Goal: Check status: Check status

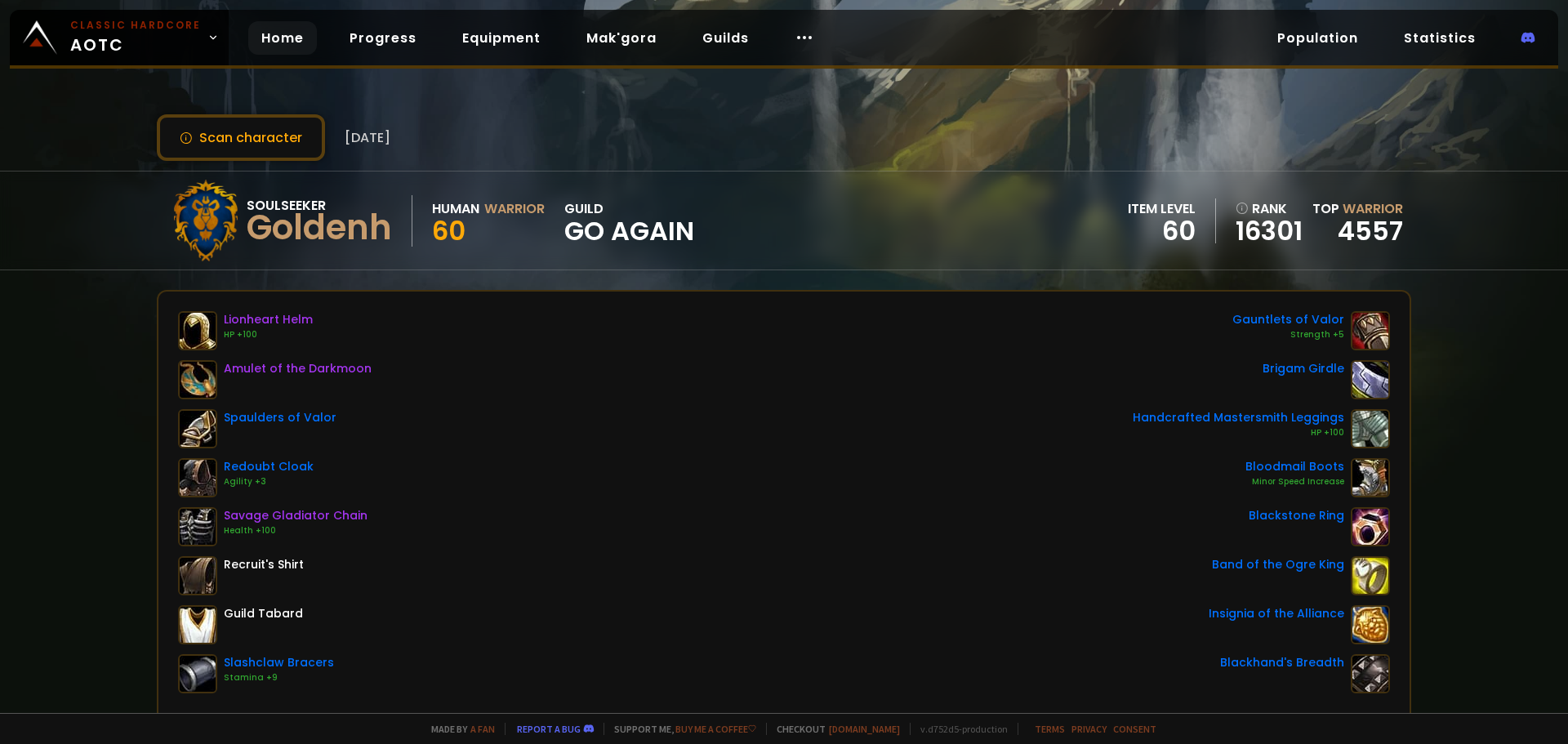
click at [291, 47] on link "Home" at bounding box center [282, 38] width 69 height 34
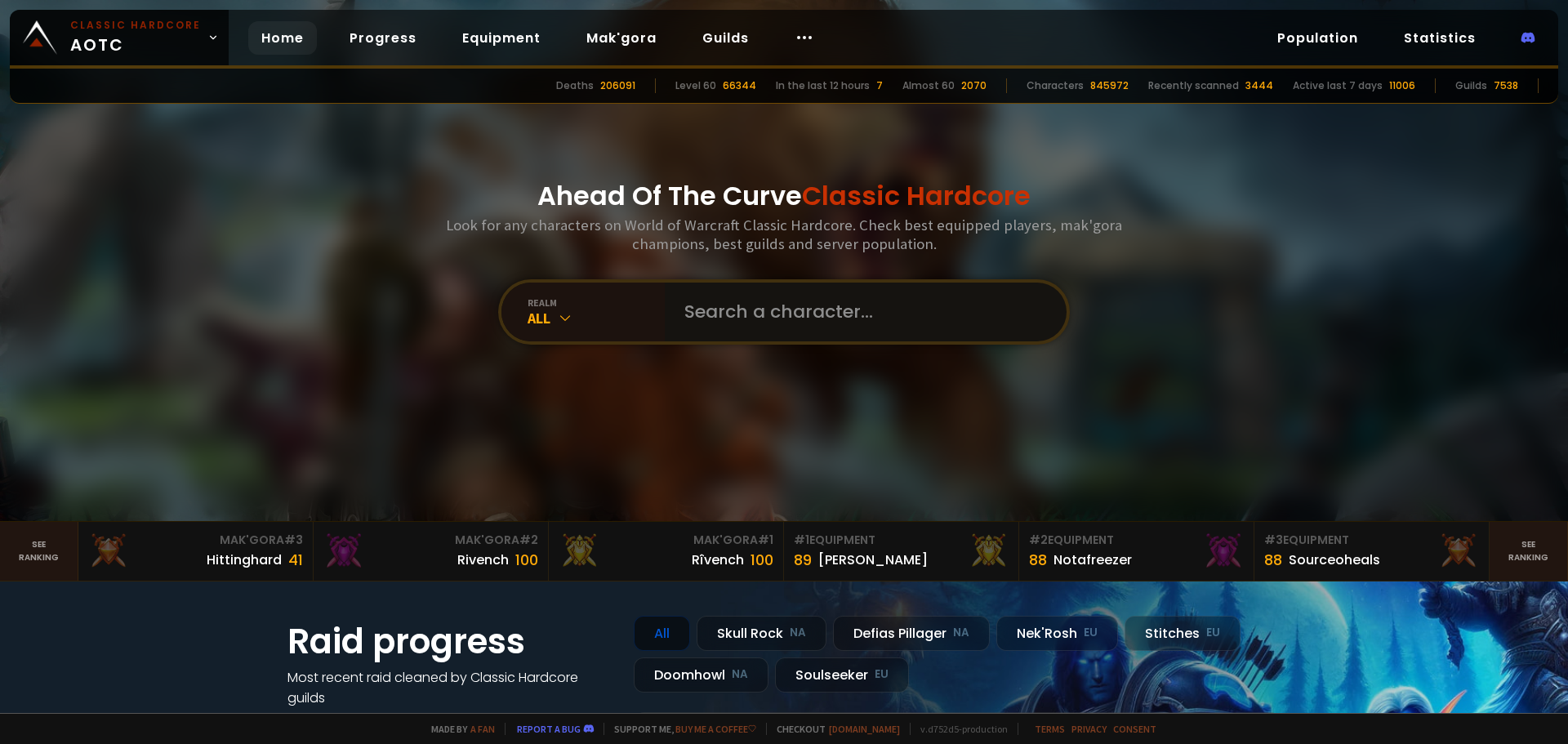
click at [752, 311] on input "text" at bounding box center [860, 312] width 372 height 59
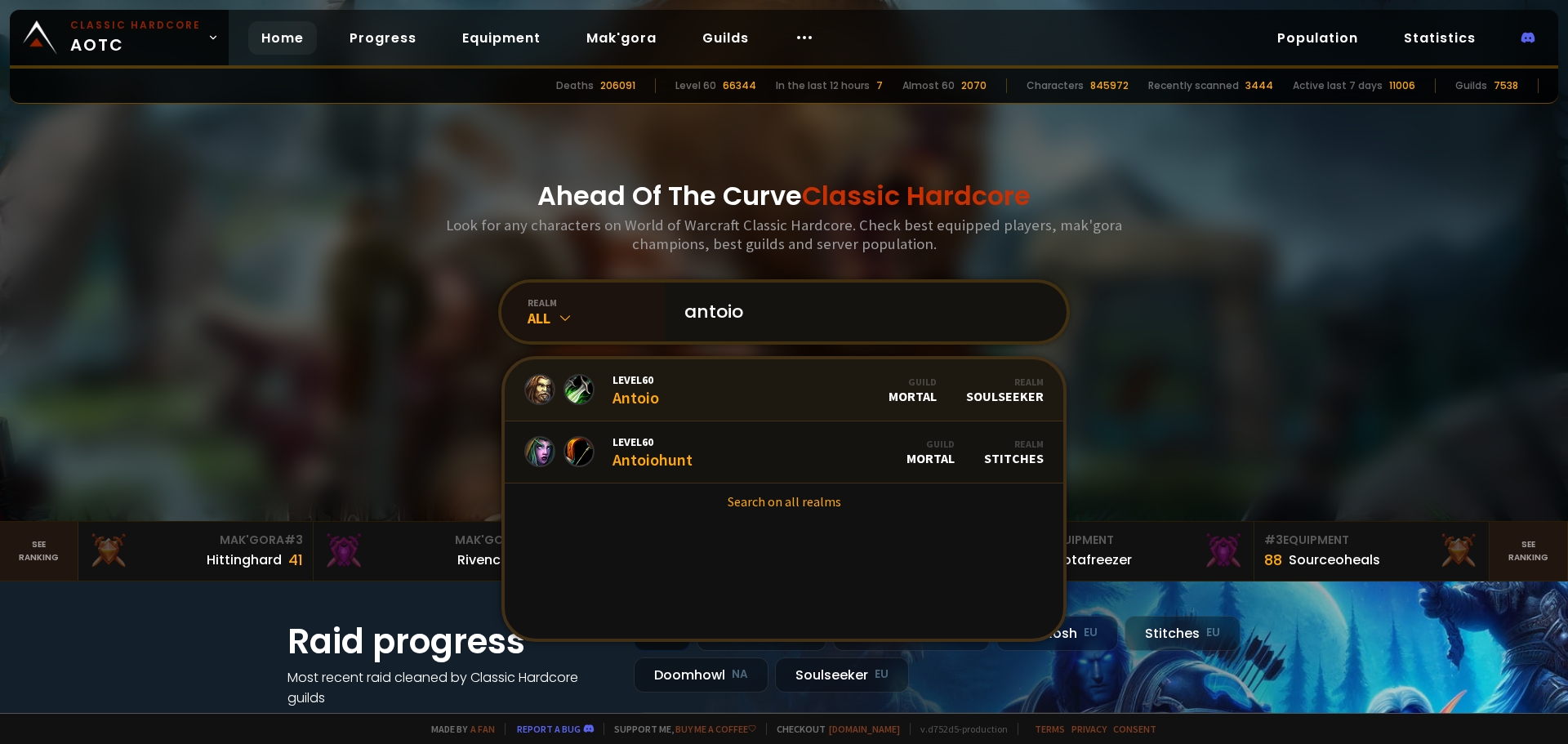
type input "antoio"
click at [714, 382] on link "Level 60 Antoio Guild Mortal Realm Soulseeker" at bounding box center [784, 390] width 558 height 62
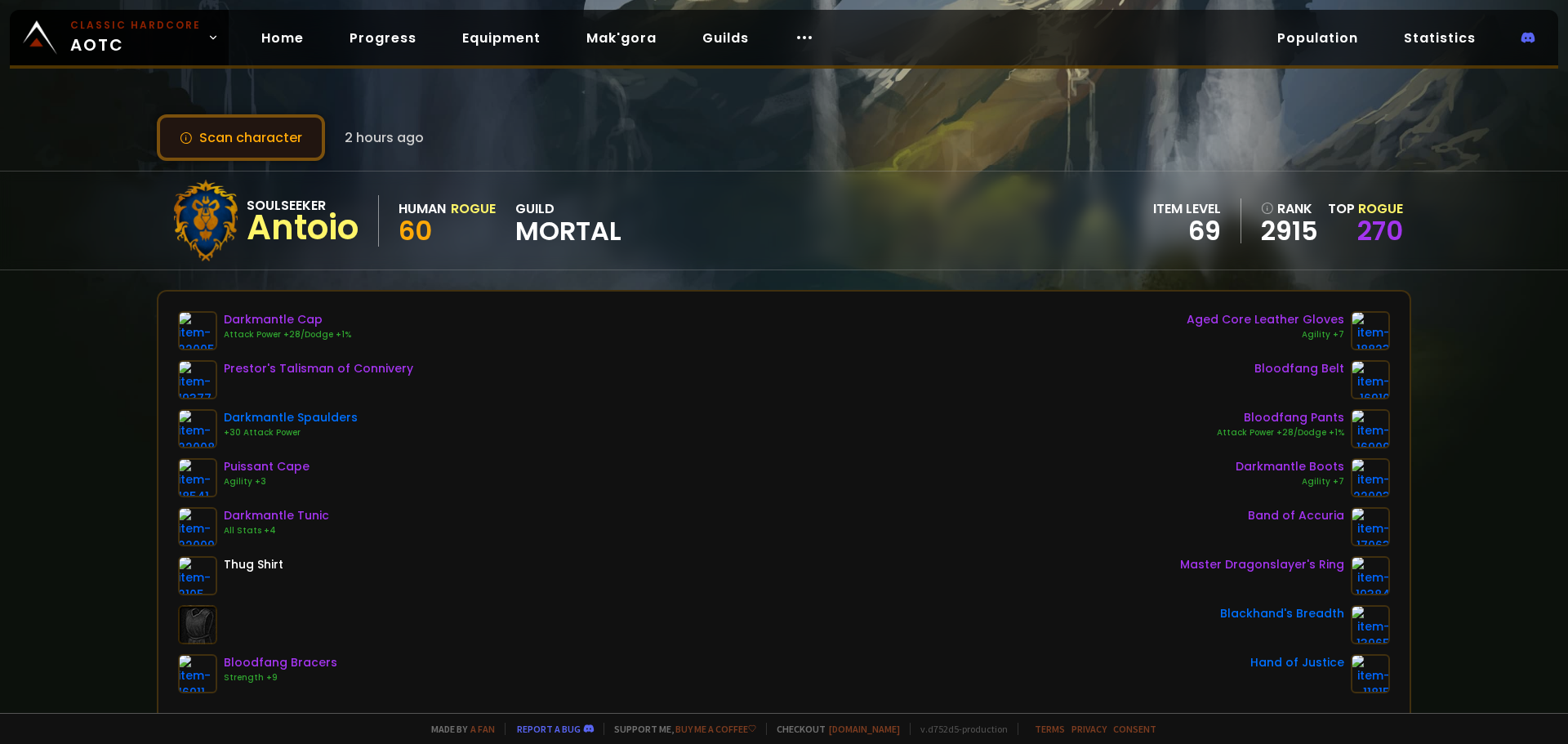
click at [253, 137] on button "Scan character" at bounding box center [240, 137] width 168 height 46
